Goal: Task Accomplishment & Management: Manage account settings

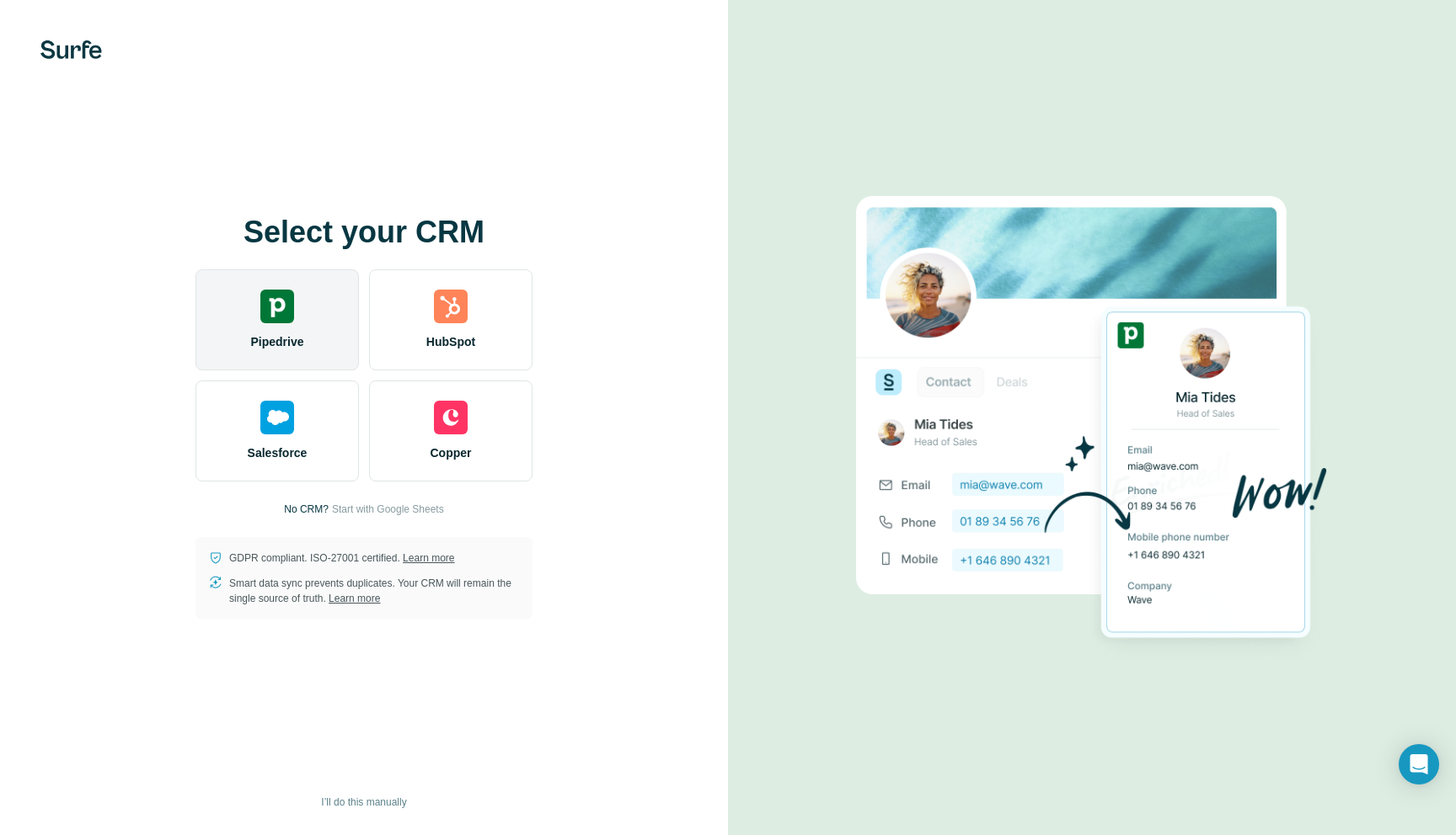
click at [278, 316] on img at bounding box center [277, 307] width 33 height 33
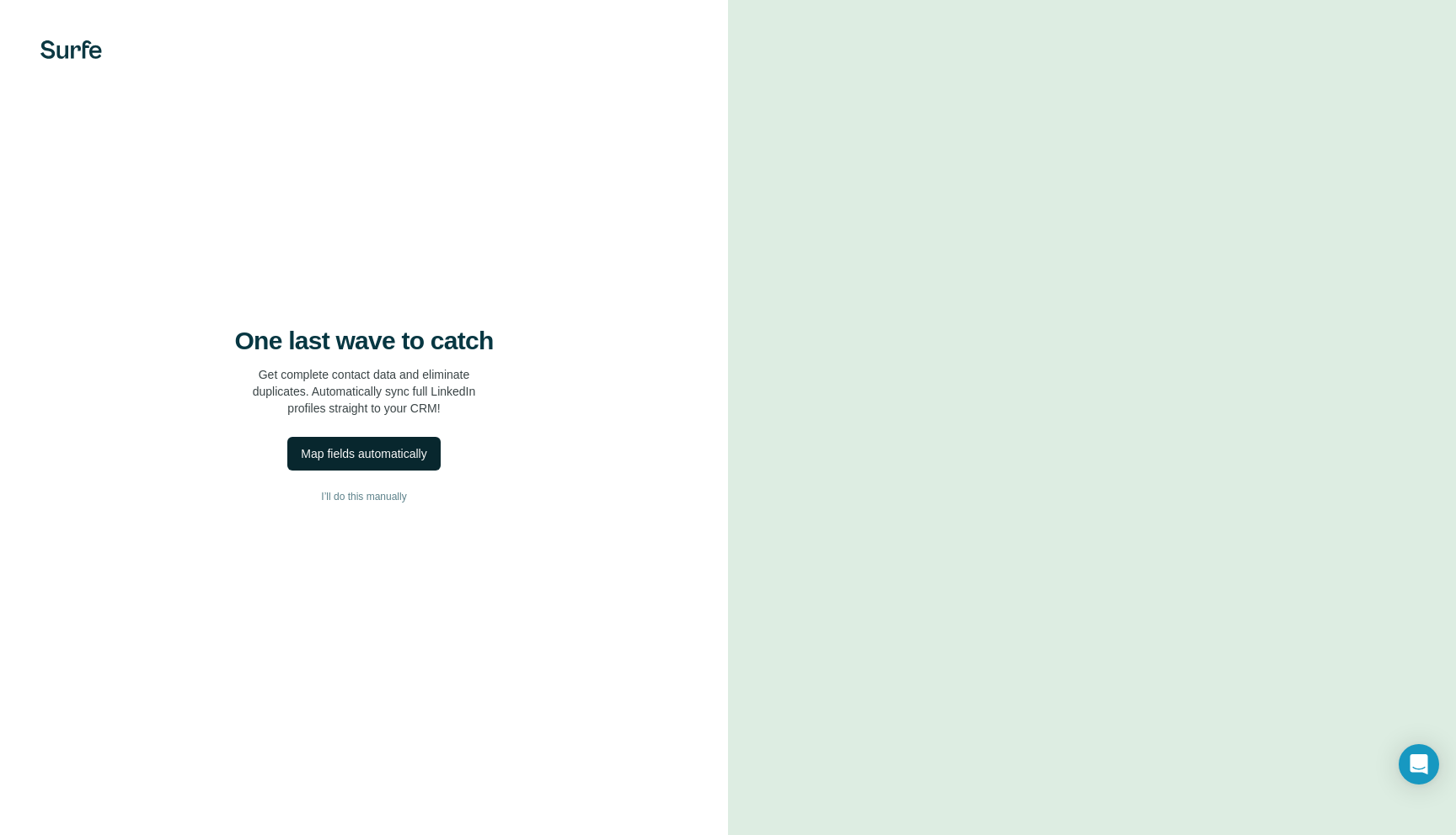
click at [338, 449] on div "Map fields automatically" at bounding box center [364, 453] width 125 height 17
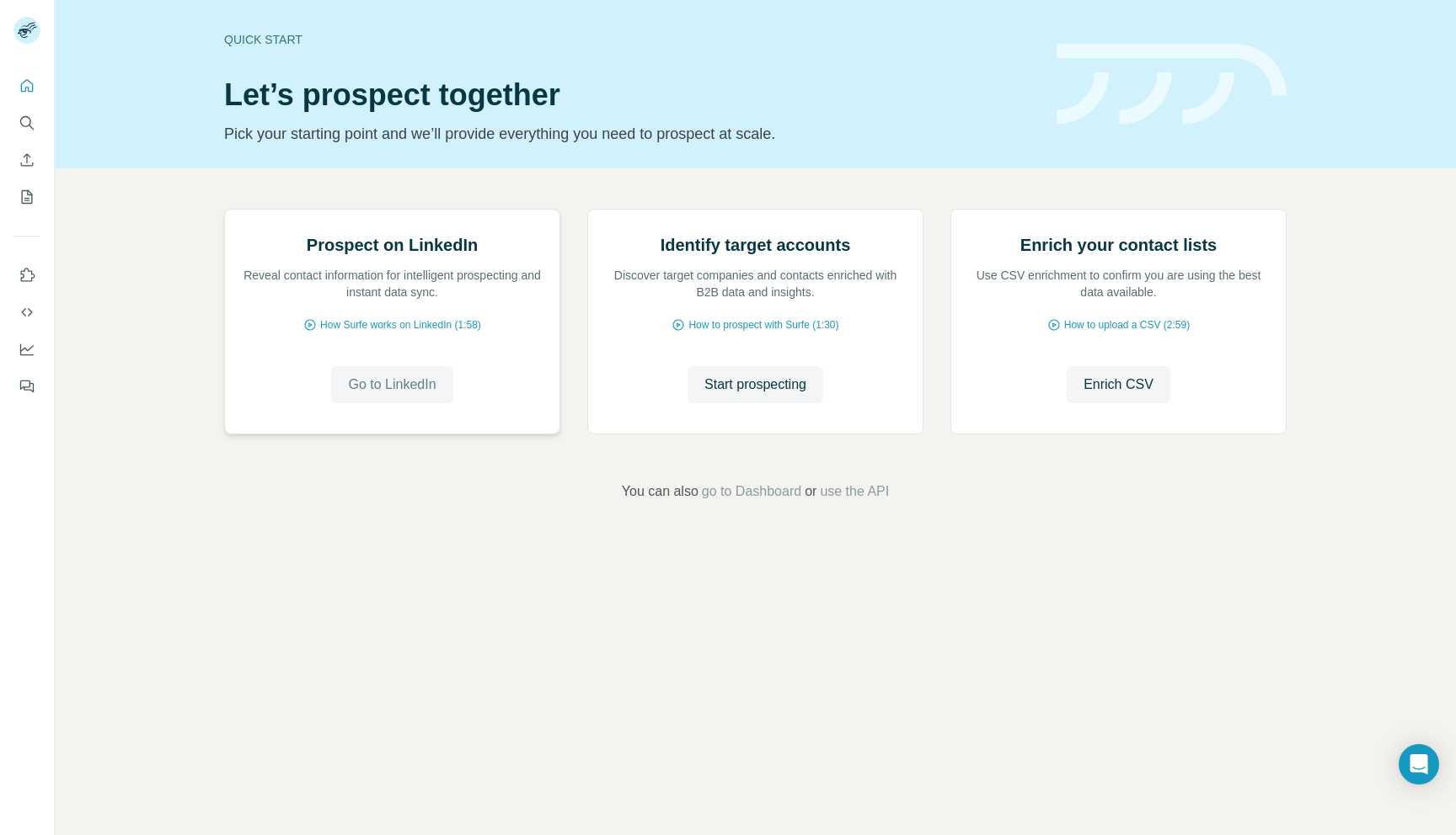
click at [419, 395] on span "Go to LinkedIn" at bounding box center [392, 385] width 88 height 21
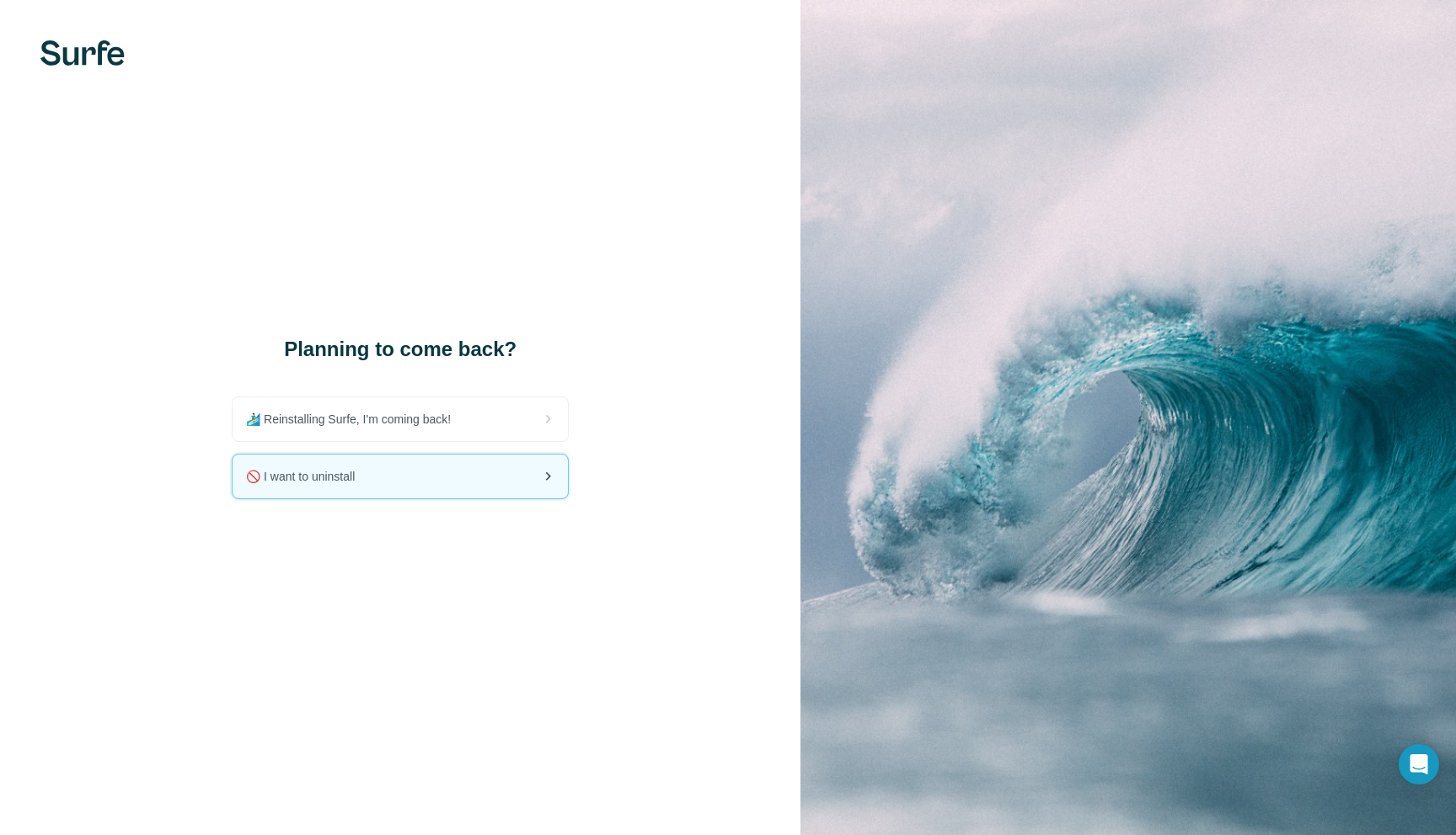
click at [395, 485] on div "🚫 I want to uninstall" at bounding box center [400, 477] width 335 height 44
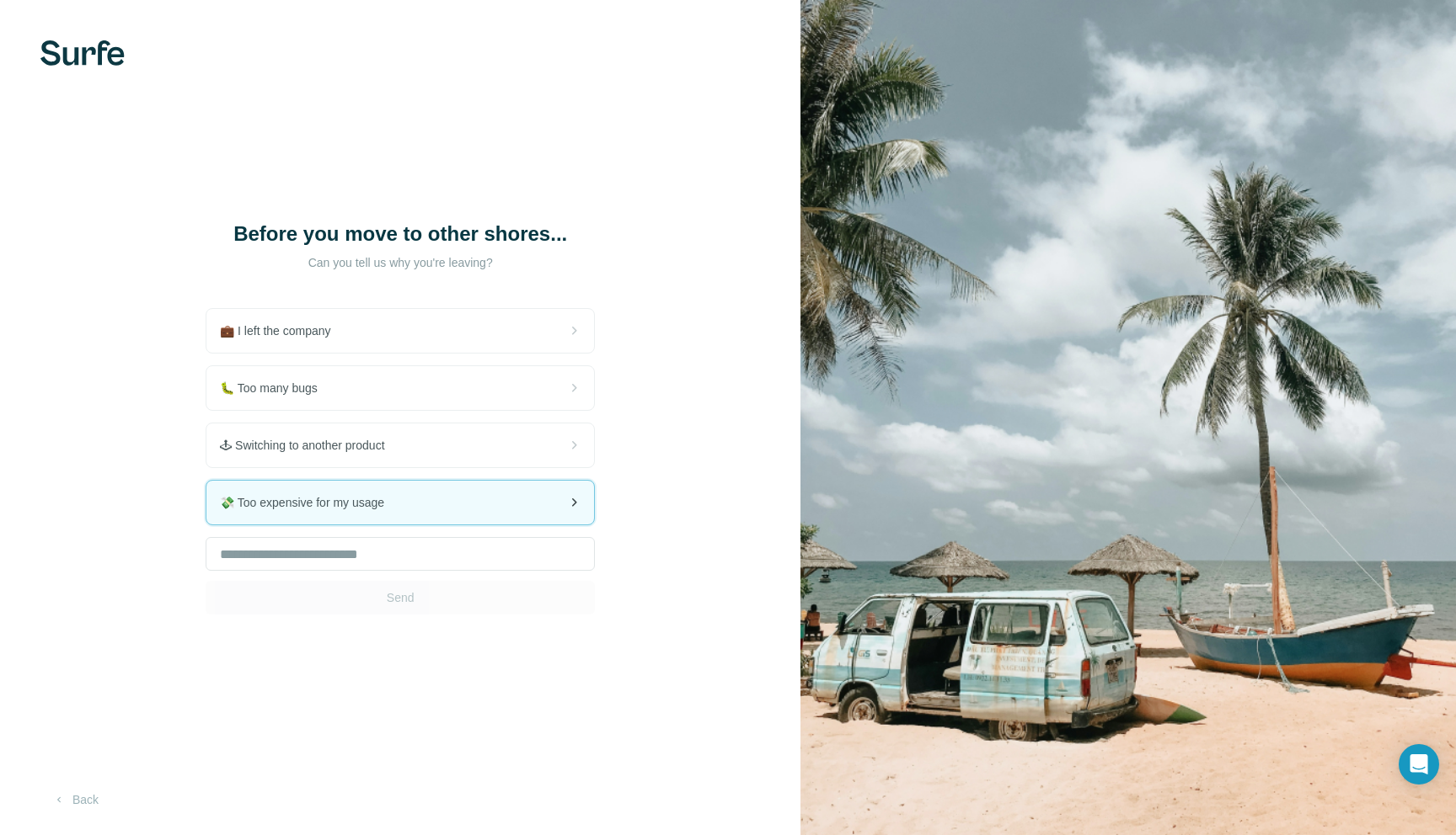
click at [450, 524] on div "💸 Too expensive for my usage" at bounding box center [400, 502] width 388 height 44
